Goal: Register for event/course

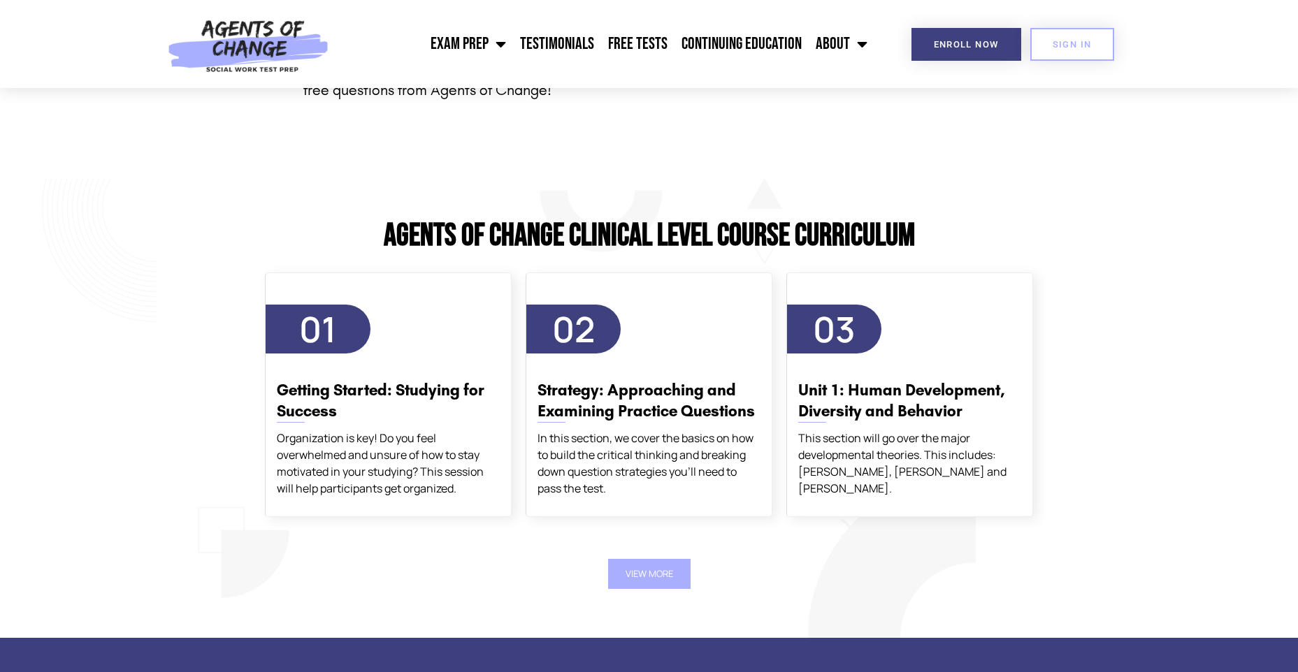
scroll to position [2237, 0]
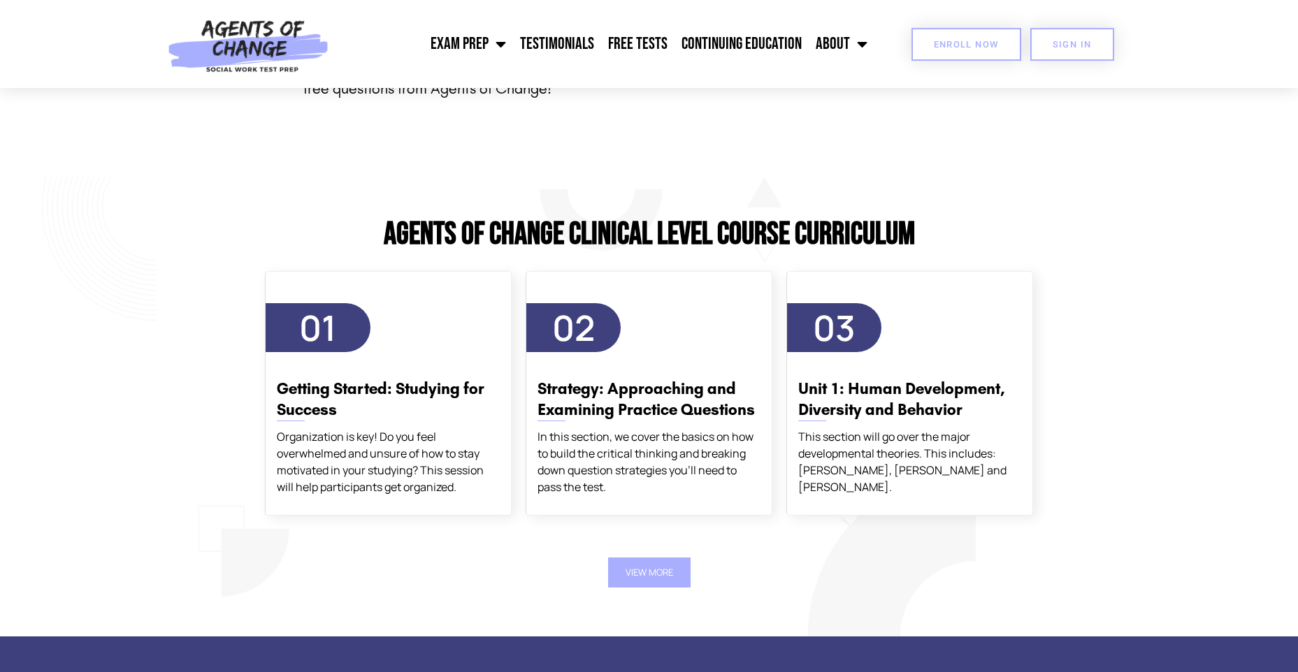
click at [974, 49] on span "Enroll Now" at bounding box center [966, 44] width 65 height 9
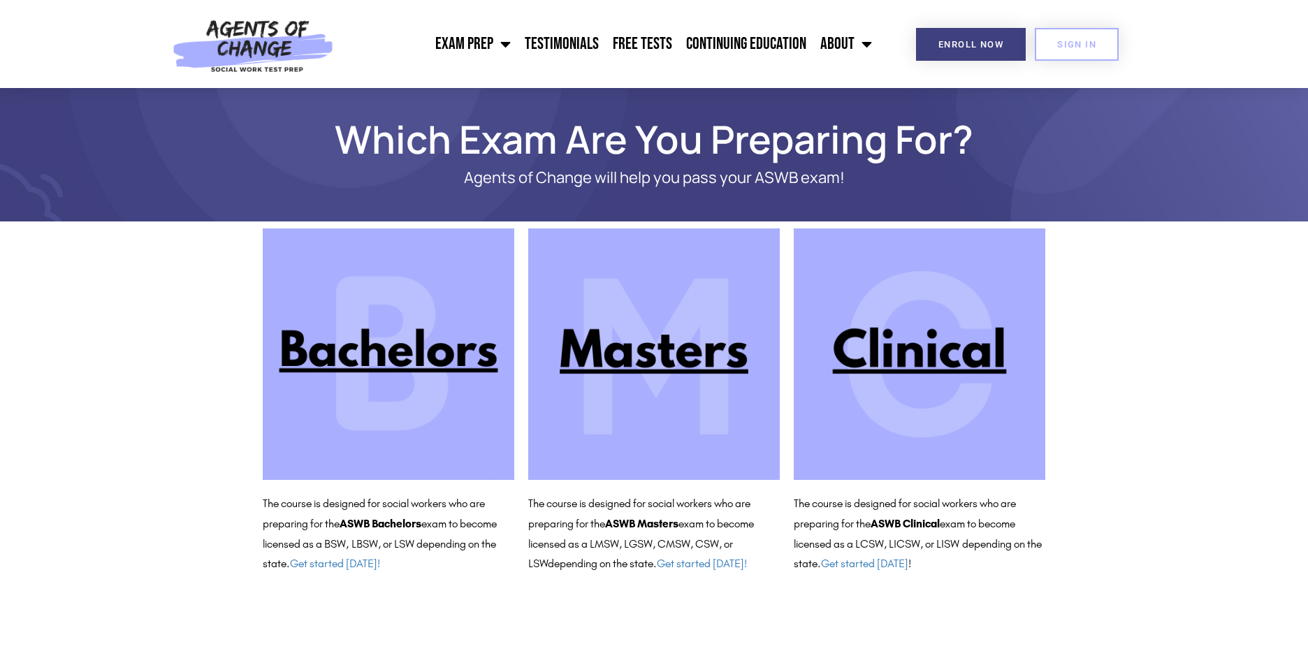
click at [953, 351] on img at bounding box center [920, 355] width 252 height 252
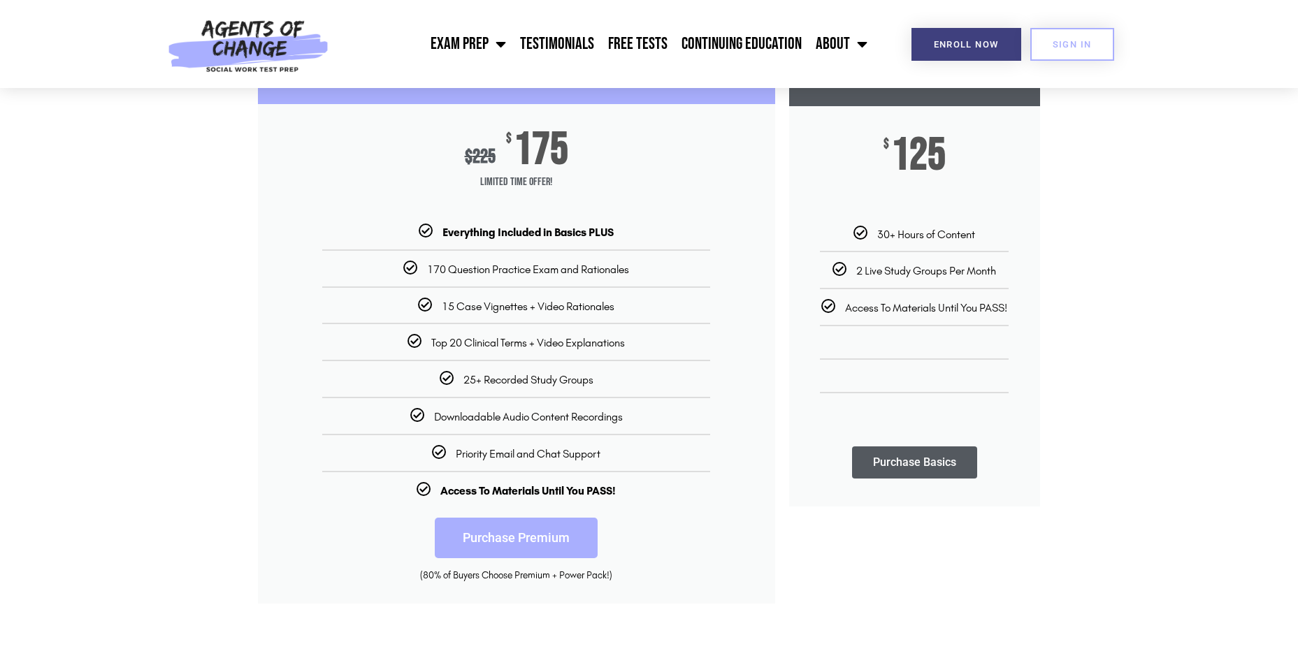
scroll to position [280, 0]
